Goal: Information Seeking & Learning: Learn about a topic

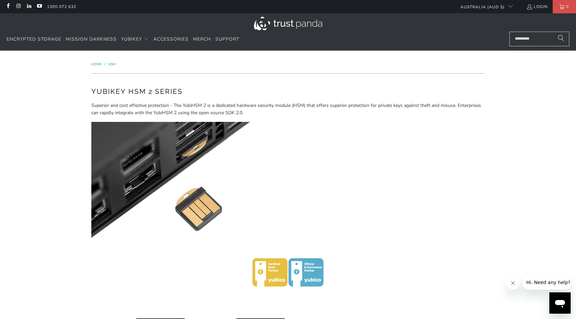
click at [260, 108] on p "Superior and cost effective protection - The YubiHSM 2 is a dedicated hardware …" at bounding box center [287, 109] width 393 height 15
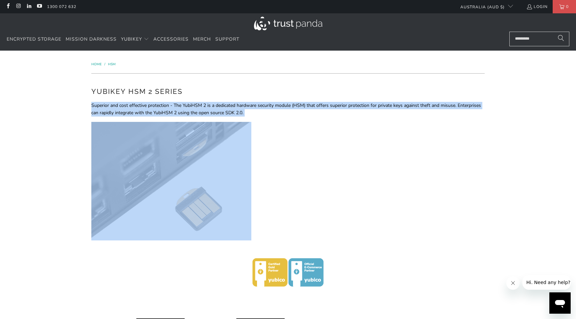
click at [260, 108] on p "Superior and cost effective protection - The YubiHSM 2 is a dedicated hardware …" at bounding box center [287, 109] width 393 height 15
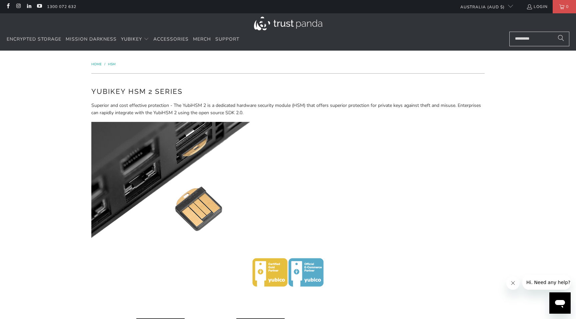
click at [260, 108] on p "Superior and cost effective protection - The YubiHSM 2 is a dedicated hardware …" at bounding box center [287, 109] width 393 height 15
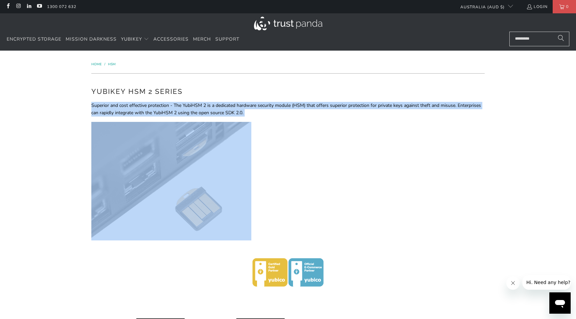
click at [129, 114] on p "Superior and cost effective protection - The YubiHSM 2 is a dedicated hardware …" at bounding box center [287, 109] width 393 height 15
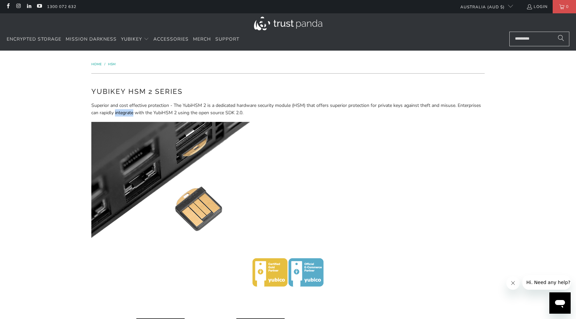
click at [129, 114] on p "Superior and cost effective protection - The YubiHSM 2 is a dedicated hardware …" at bounding box center [287, 109] width 393 height 15
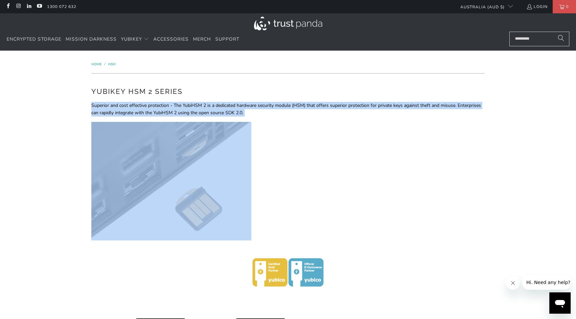
click at [129, 114] on p "Superior and cost effective protection - The YubiHSM 2 is a dedicated hardware …" at bounding box center [287, 109] width 393 height 15
click at [196, 101] on div "YubiKey HSM 2 Series Superior and cost effective protection - The YubiHSM 2 is …" at bounding box center [287, 199] width 393 height 226
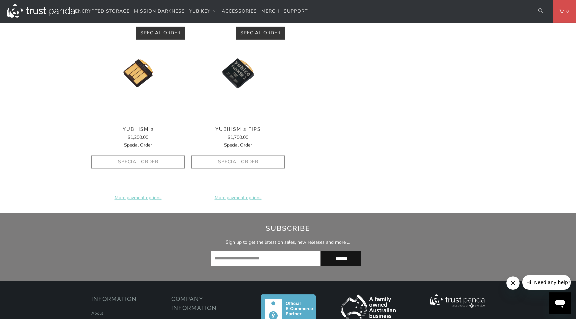
scroll to position [292, 0]
click at [238, 129] on span "YubiHSM 2 FIPS" at bounding box center [237, 129] width 93 height 6
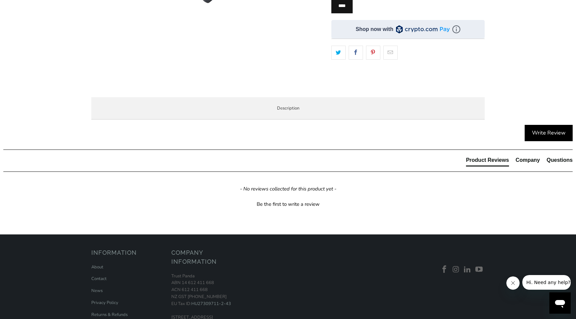
scroll to position [213, 0]
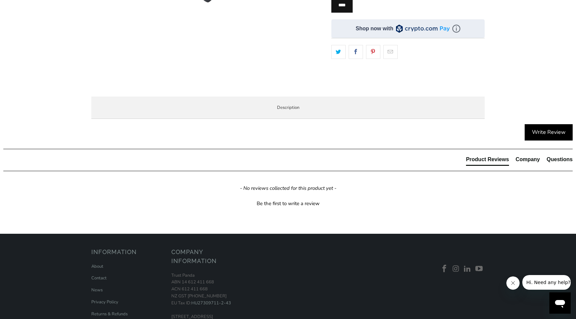
click at [0, 0] on p "The YubiHSM 2 FIPS is a game changing hardware solution for protecting Certific…" at bounding box center [0, 0] width 0 height 0
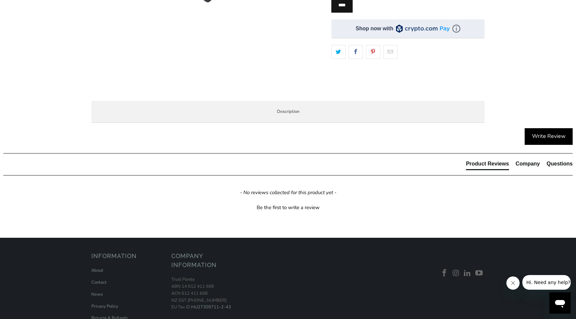
click at [0, 0] on p "The YubiHSM 2 FIPS is a game changing hardware solution for protecting Certific…" at bounding box center [0, 0] width 0 height 0
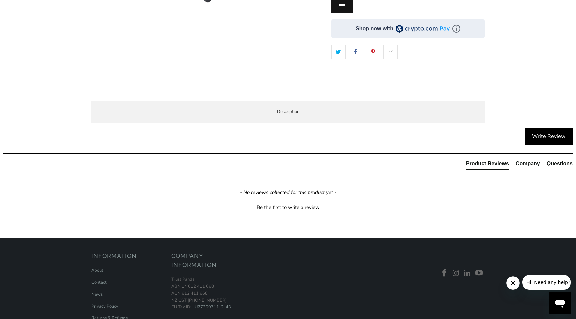
click at [0, 0] on p "The YubiHSM 2 FIPS is a game changing hardware solution for protecting Certific…" at bounding box center [0, 0] width 0 height 0
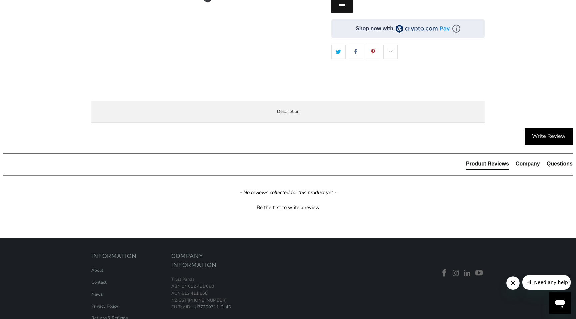
click at [0, 0] on p "The YubiHSM 2 FIPS is a game changing hardware solution for protecting Certific…" at bounding box center [0, 0] width 0 height 0
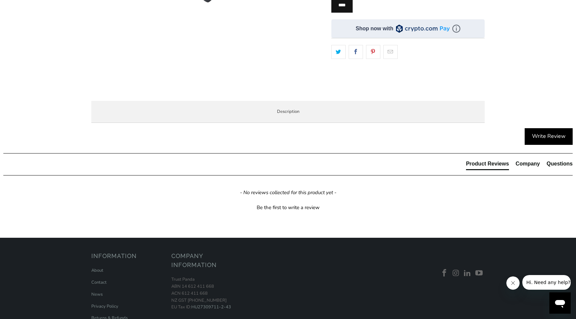
click at [0, 0] on p "The YubiHSM 2 FIPS is a game changing hardware solution for protecting Certific…" at bounding box center [0, 0] width 0 height 0
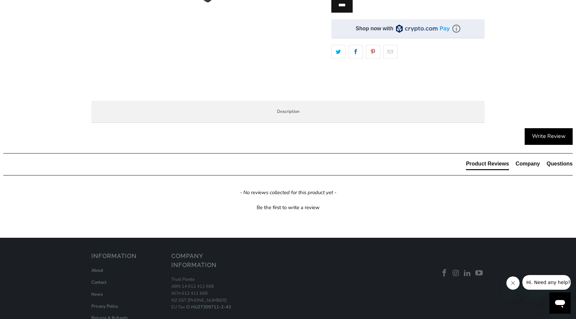
click at [0, 0] on p "The YubiHSM 2 FIPS is a game changing hardware solution for protecting Certific…" at bounding box center [0, 0] width 0 height 0
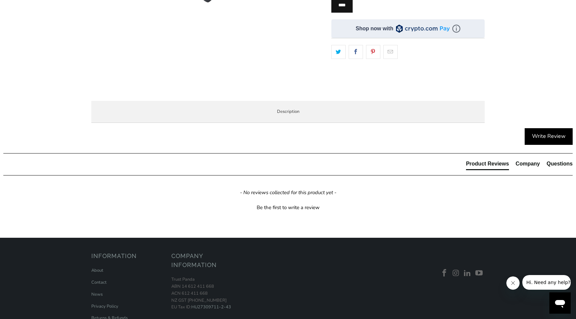
click at [0, 0] on p "The YubiHSM 2 FIPS is a game changing hardware solution for protecting Certific…" at bounding box center [0, 0] width 0 height 0
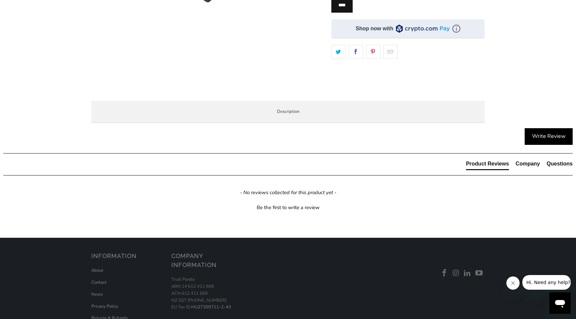
click at [0, 0] on p "The YubiHSM 2 FIPS is a game changing hardware solution for protecting Certific…" at bounding box center [0, 0] width 0 height 0
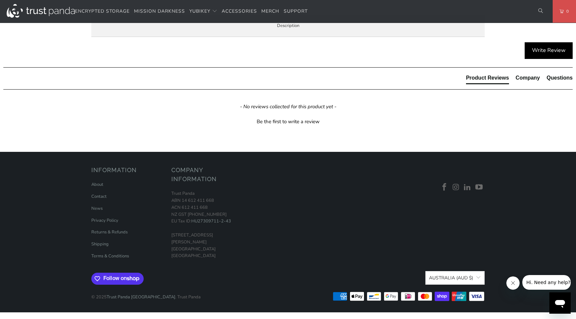
scroll to position [324, 0]
click at [0, 0] on p "FIPS stands for Federal Information Processing Standard. The FIPS key is primar…" at bounding box center [0, 0] width 0 height 0
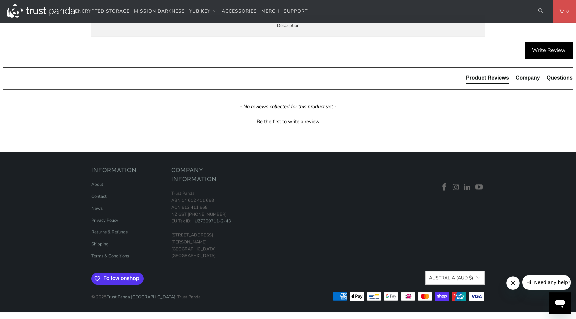
click at [0, 0] on p "FIPS stands for Federal Information Processing Standard. The FIPS key is primar…" at bounding box center [0, 0] width 0 height 0
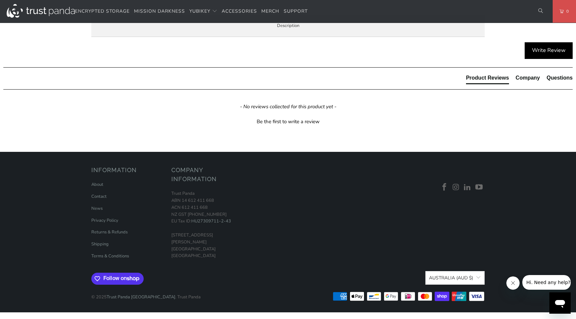
click at [0, 0] on p "FIPS stands for Federal Information Processing Standard. The FIPS key is primar…" at bounding box center [0, 0] width 0 height 0
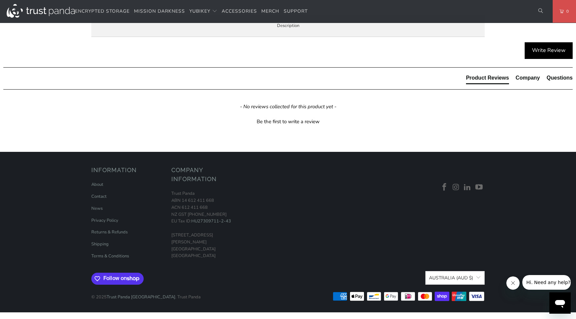
click at [0, 0] on p "FIPS stands for Federal Information Processing Standard. The FIPS key is primar…" at bounding box center [0, 0] width 0 height 0
click at [0, 0] on li "Introduces asymmetric cryptography" at bounding box center [0, 0] width 0 height 0
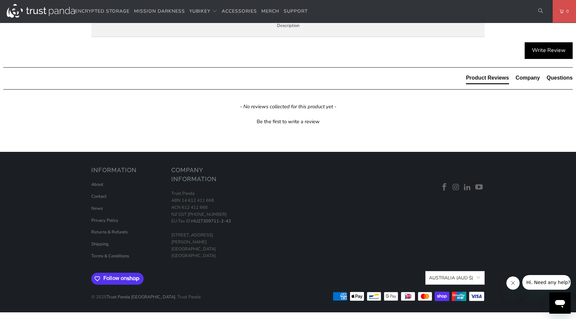
click at [0, 0] on li "Introduces asymmetric cryptography" at bounding box center [0, 0] width 0 height 0
click at [0, 0] on li "Windows, Linux, and Mac support" at bounding box center [0, 0] width 0 height 0
click at [0, 0] on li "USB-A, IP68 rated, Crush Resistant, No Batteries Required, No Moving Parts" at bounding box center [0, 0] width 0 height 0
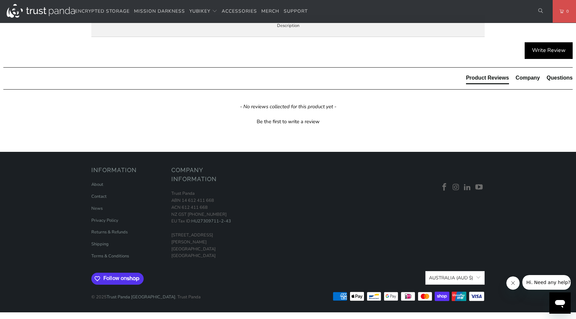
click at [0, 0] on li "USB-A, IP68 rated, Crush Resistant, No Batteries Required, No Moving Parts" at bounding box center [0, 0] width 0 height 0
click at [0, 0] on p "Secure key storage and operations Create, import, and store keys, then perform …" at bounding box center [0, 0] width 0 height 0
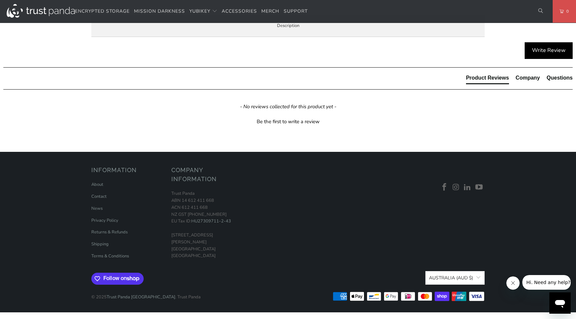
click at [0, 0] on p "Secure key storage and operations Create, import, and store keys, then perform …" at bounding box center [0, 0] width 0 height 0
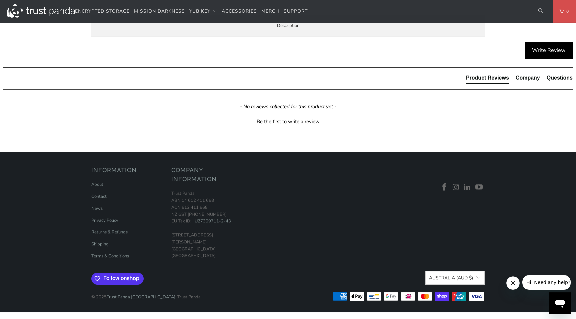
click at [0, 0] on p "Secure key storage and operations Create, import, and store keys, then perform …" at bounding box center [0, 0] width 0 height 0
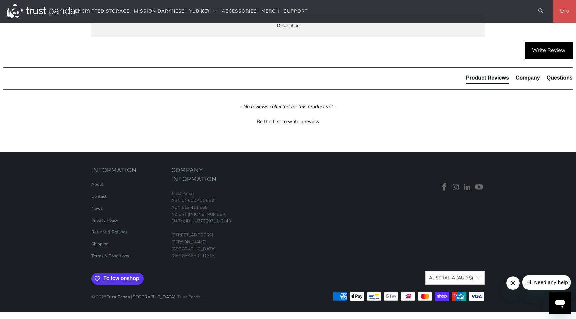
click at [0, 0] on p "Secure key storage and operations Create, import, and store keys, then perform …" at bounding box center [0, 0] width 0 height 0
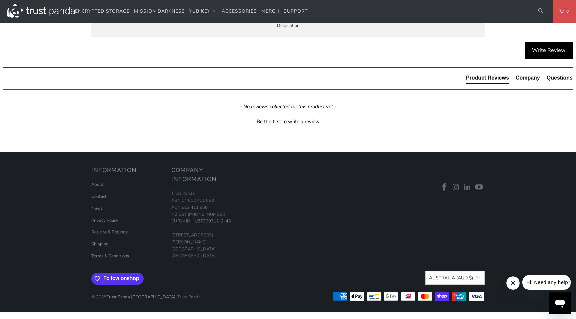
click at [0, 0] on p "Secure key storage and operations Create, import, and store keys, then perform …" at bounding box center [0, 0] width 0 height 0
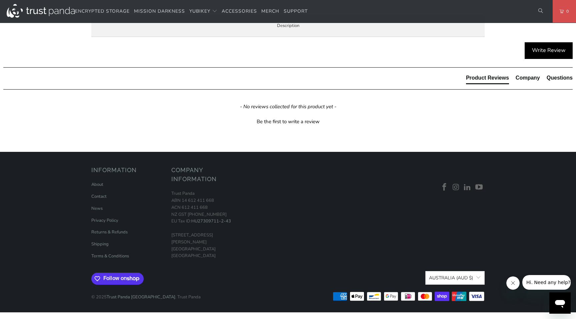
click at [0, 0] on p "Secure key storage and operations Create, import, and store keys, then perform …" at bounding box center [0, 0] width 0 height 0
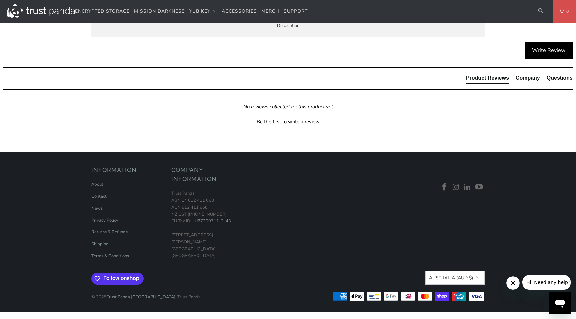
drag, startPoint x: 243, startPoint y: 211, endPoint x: 232, endPoint y: 189, distance: 24.0
click at [0, 0] on p "Secure key storage and operations Create, import, and store keys, then perform …" at bounding box center [0, 0] width 0 height 0
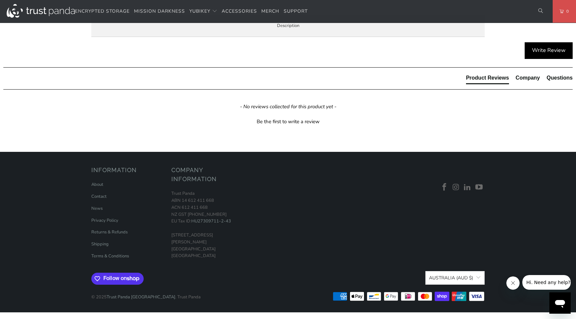
click at [0, 0] on p "Secure key storage and operations Create, import, and store keys, then perform …" at bounding box center [0, 0] width 0 height 0
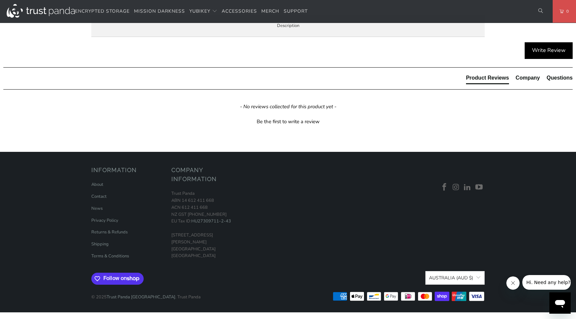
click at [0, 0] on p "Secure key storage and operations Create, import, and store keys, then perform …" at bounding box center [0, 0] width 0 height 0
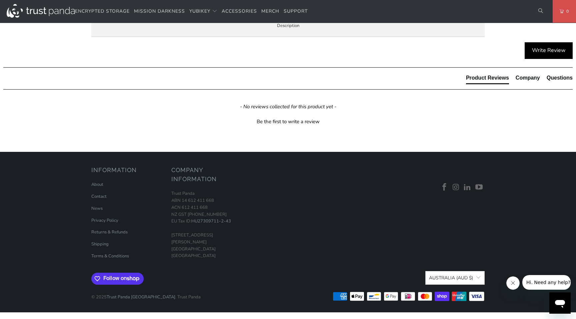
click at [0, 0] on p "Secure key storage and operations Create, import, and store keys, then perform …" at bounding box center [0, 0] width 0 height 0
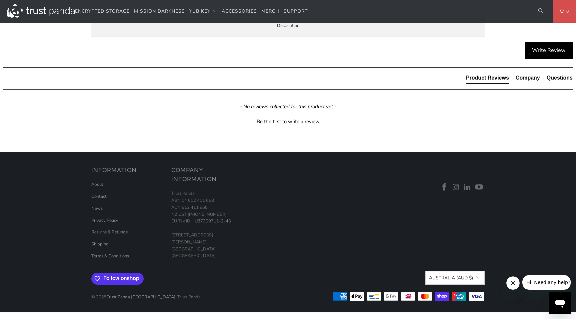
click at [0, 0] on p "Secure key storage and operations Create, import, and store keys, then perform …" at bounding box center [0, 0] width 0 height 0
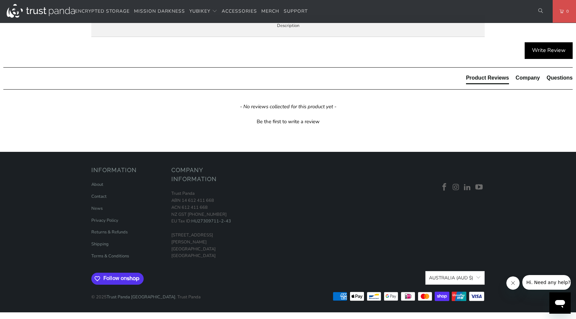
click at [0, 0] on p "Secure key storage and operations Create, import, and store keys, then perform …" at bounding box center [0, 0] width 0 height 0
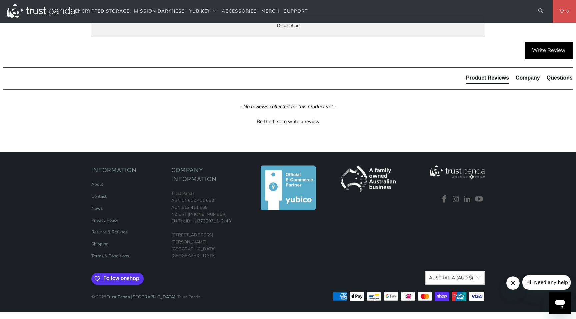
click at [0, 0] on p "Secure key storage and operations Create, import, and store keys, then perform …" at bounding box center [0, 0] width 0 height 0
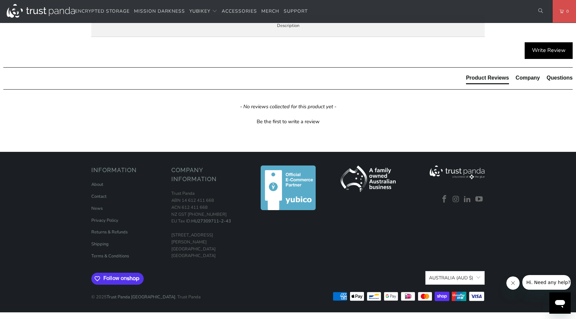
click at [0, 0] on p "Secure key storage and operations Create, import, and store keys, then perform …" at bounding box center [0, 0] width 0 height 0
